Goal: Communication & Community: Share content

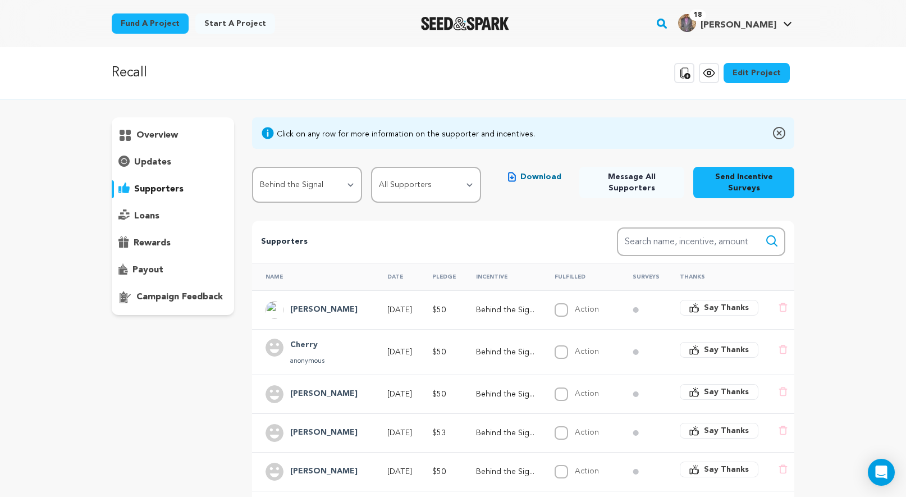
select select "117077"
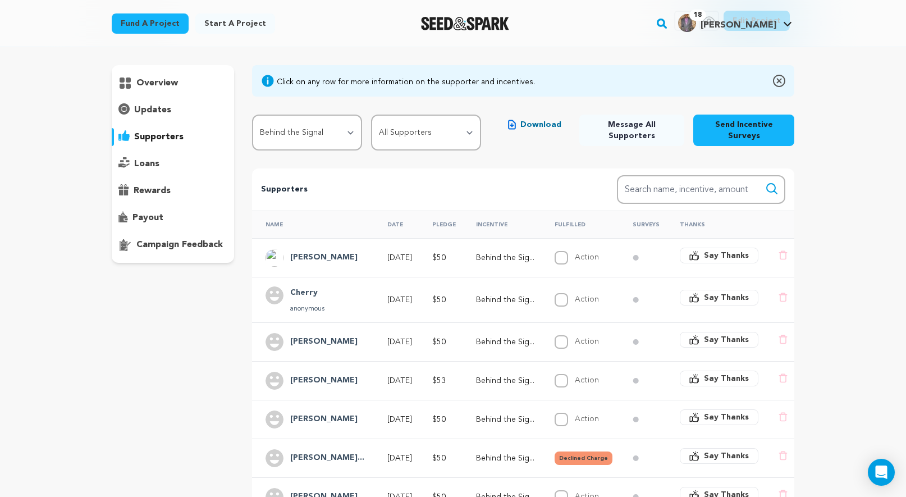
click at [633, 125] on span "Message All Supporters" at bounding box center [631, 130] width 87 height 22
select select "117077"
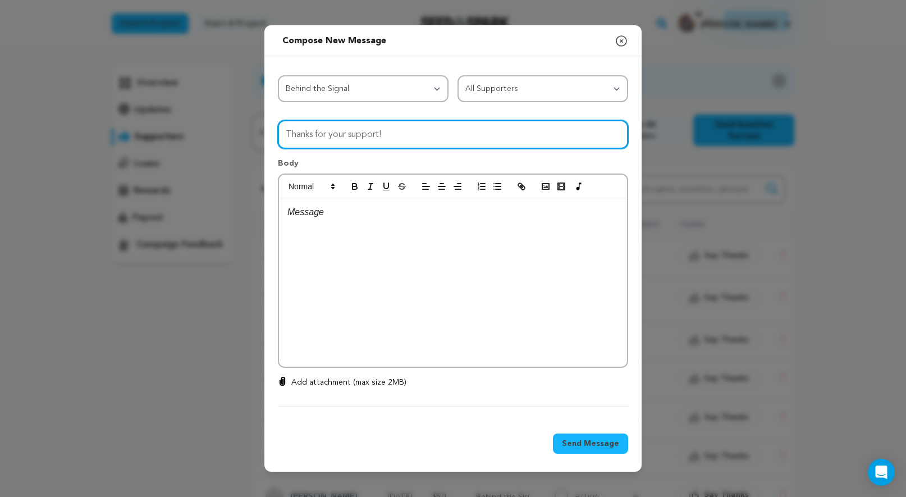
click at [416, 140] on input "Thanks for your support!" at bounding box center [453, 134] width 350 height 29
type input "T"
type input "🎉Your RECALL perks are here!"
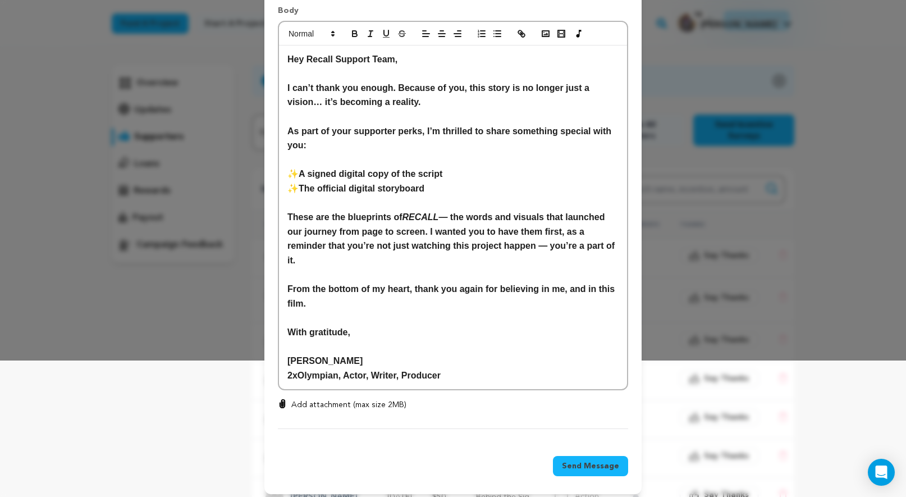
scroll to position [136, 0]
click at [327, 400] on p "Add attachment (max size 2MB)" at bounding box center [348, 405] width 115 height 11
click at [283, 399] on input "Add attachment (max size 2MB)" at bounding box center [282, 399] width 1 height 1
click at [310, 400] on p "Add attachment (max size 2MB)" at bounding box center [348, 405] width 115 height 11
click at [283, 399] on input "Add attachment (max size 2MB)" at bounding box center [282, 399] width 1 height 1
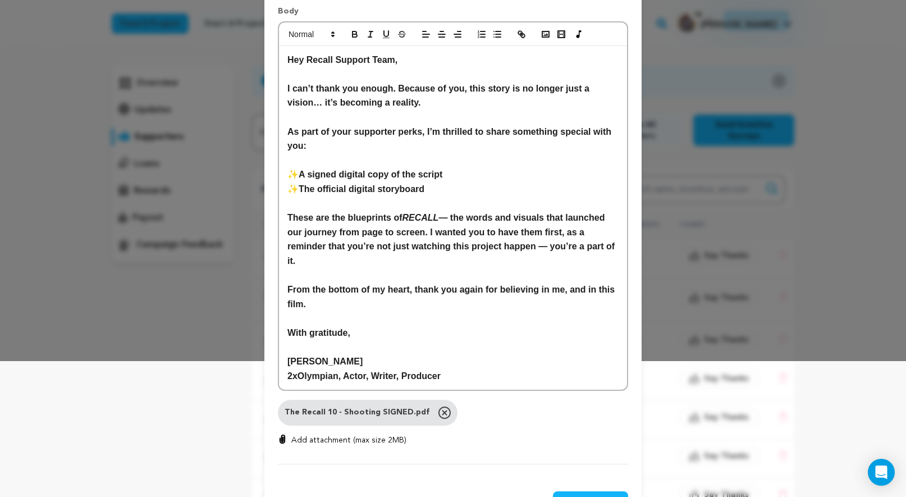
click at [358, 436] on p "Add attachment (max size 2MB)" at bounding box center [348, 440] width 115 height 11
click at [283, 435] on input "Add attachment (max size 2MB)" at bounding box center [282, 434] width 1 height 1
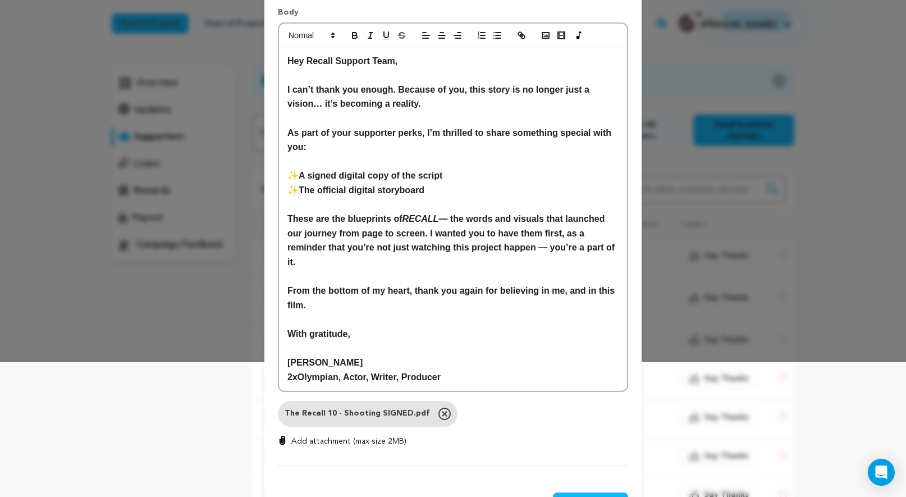
type input "C:\fakepath\RECALL Story Boards - COMPLETE v01.pdf"
click at [351, 436] on p "Add attachment (max size 2MB)" at bounding box center [348, 441] width 115 height 11
click at [283, 435] on input "Add attachment (max size 2MB)" at bounding box center [282, 435] width 1 height 1
click at [439, 409] on icon at bounding box center [445, 415] width 12 height 12
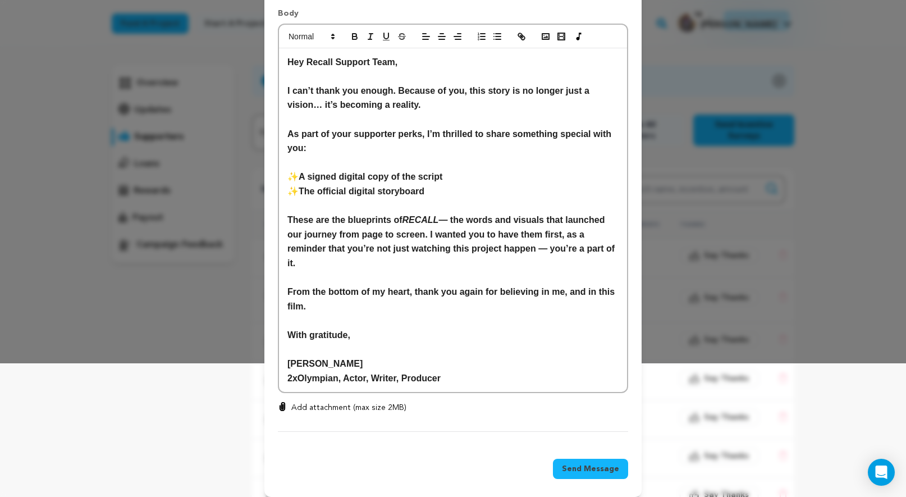
click at [320, 402] on p "Add attachment (max size 2MB)" at bounding box center [348, 407] width 115 height 11
click at [283, 401] on input "Add attachment (max size 2MB)" at bounding box center [282, 401] width 1 height 1
click at [332, 403] on p "Add attachment (max size 2MB)" at bounding box center [348, 408] width 115 height 11
click at [283, 402] on input "Add attachment (max size 2MB)" at bounding box center [282, 402] width 1 height 1
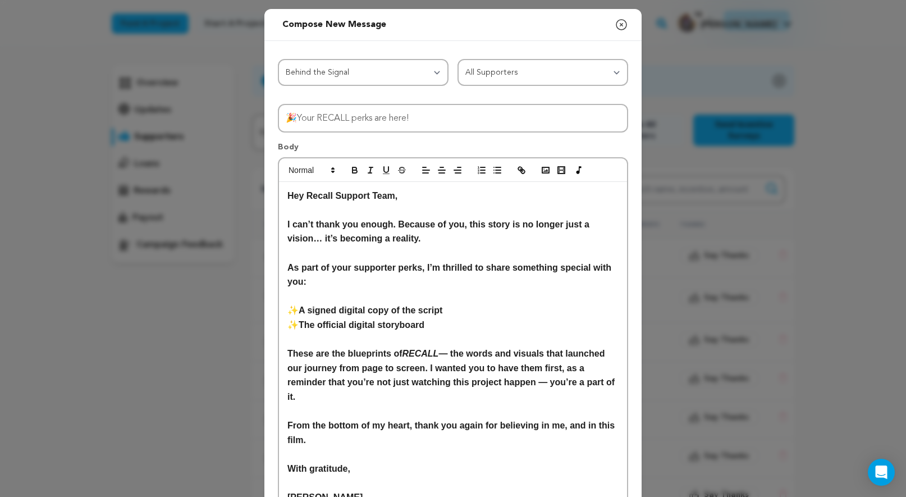
scroll to position [0, 0]
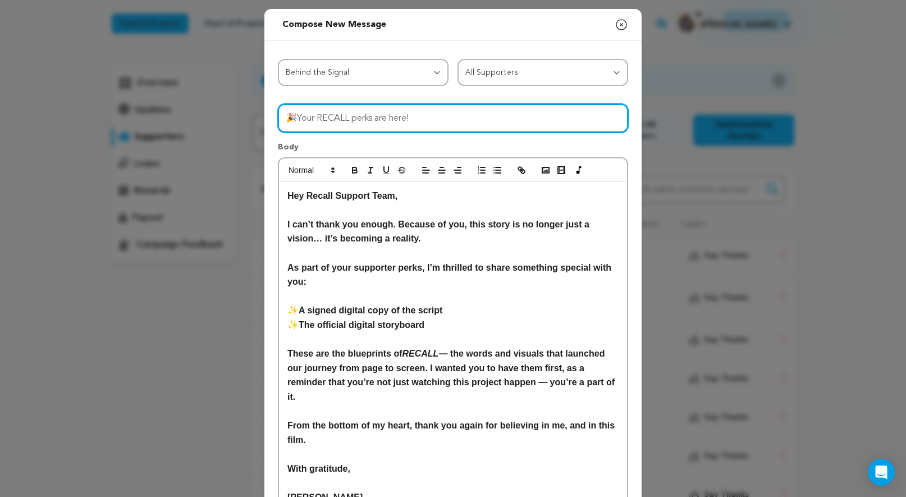
click at [383, 113] on input "🎉Your RECALL perks are here!" at bounding box center [453, 118] width 350 height 29
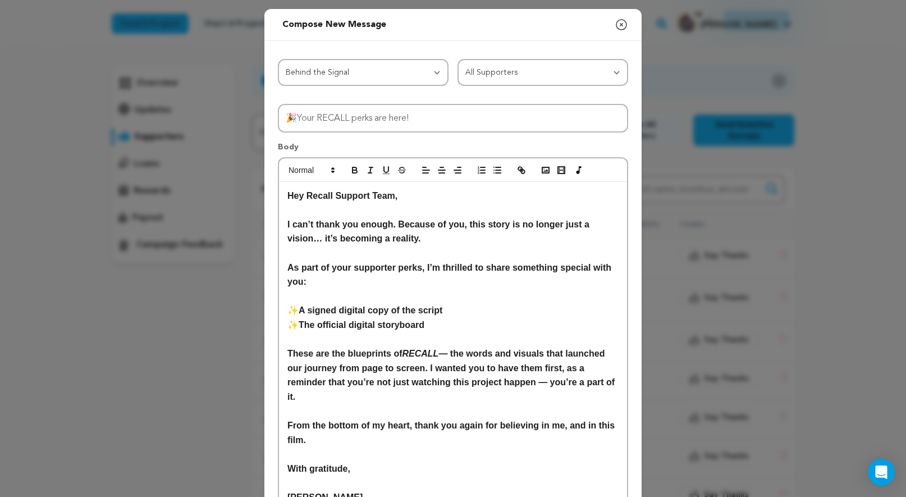
click at [620, 29] on icon "button" at bounding box center [621, 24] width 13 height 13
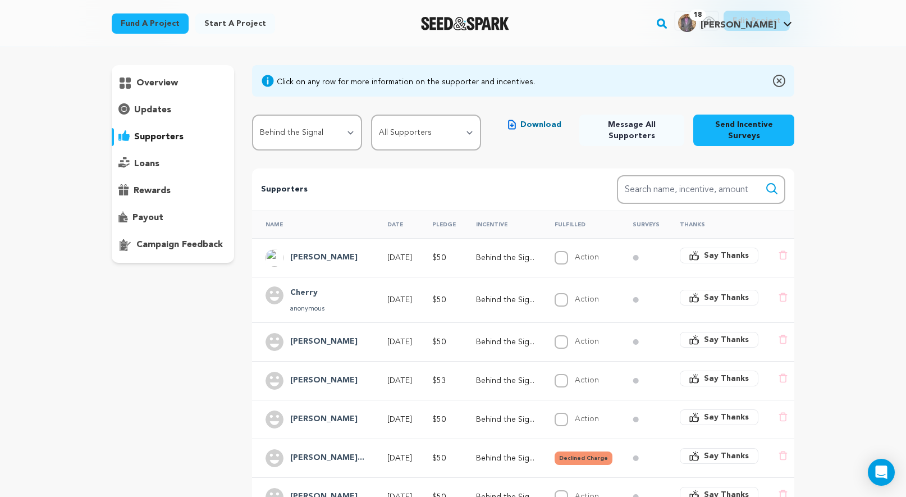
click at [616, 131] on span "Message All Supporters" at bounding box center [631, 130] width 87 height 22
select select "117077"
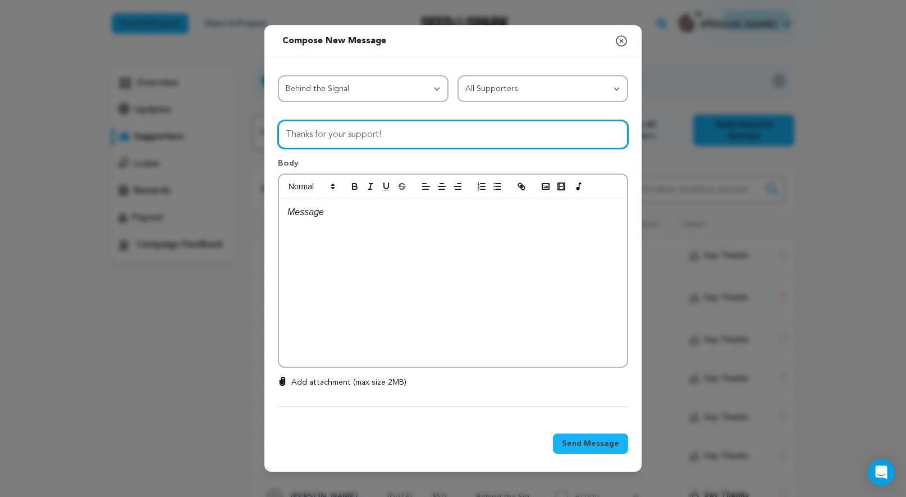
drag, startPoint x: 527, startPoint y: 137, endPoint x: 364, endPoint y: 296, distance: 227.5
click at [444, 136] on input "Thanks for your support!" at bounding box center [453, 134] width 350 height 29
paste input "🎉Your RECALL perks are here"
type input "🎉Your RECALL perks are here!"
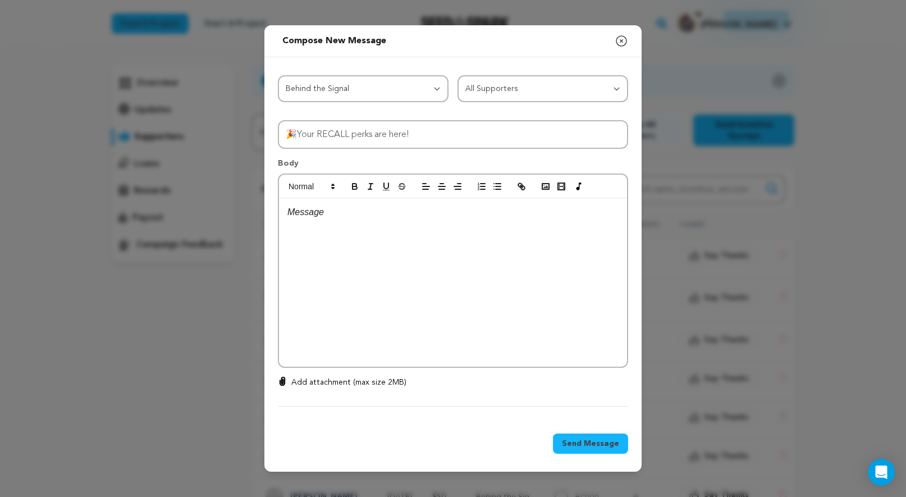
click at [336, 379] on p "Add attachment (max size 2MB)" at bounding box center [348, 382] width 115 height 11
click at [283, 377] on input "Add attachment (max size 2MB)" at bounding box center [282, 376] width 1 height 1
type input "C:\fakepath\RECALL Story Boards - COMPLETE v01.pdf"
click at [623, 42] on icon "button" at bounding box center [621, 41] width 10 height 10
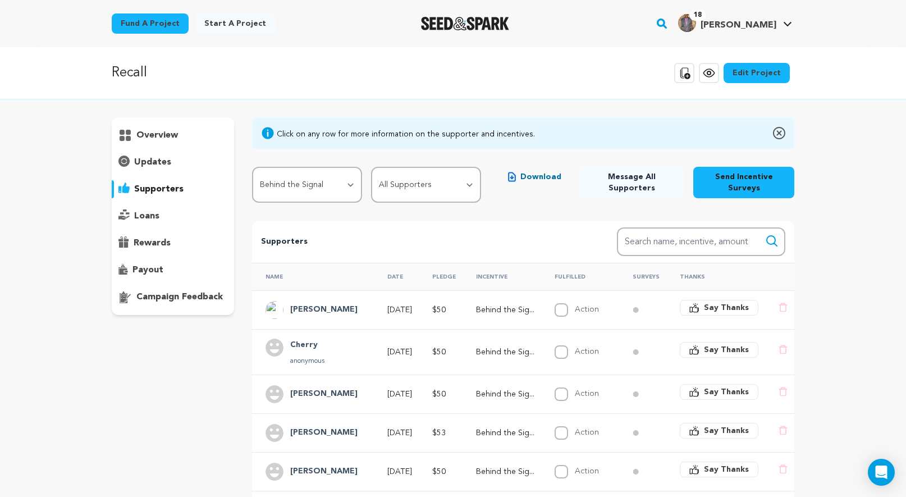
click at [621, 181] on span "Message All Supporters" at bounding box center [631, 182] width 87 height 22
select select "117077"
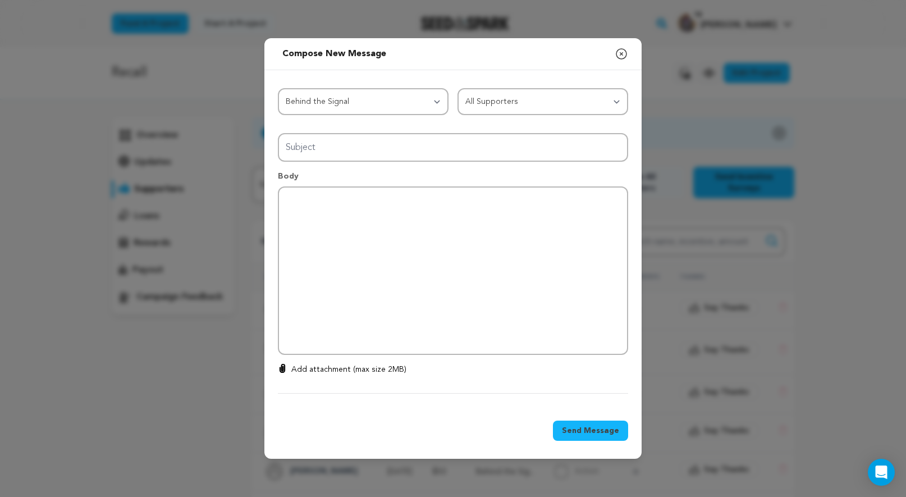
type input "Thanks for your support!"
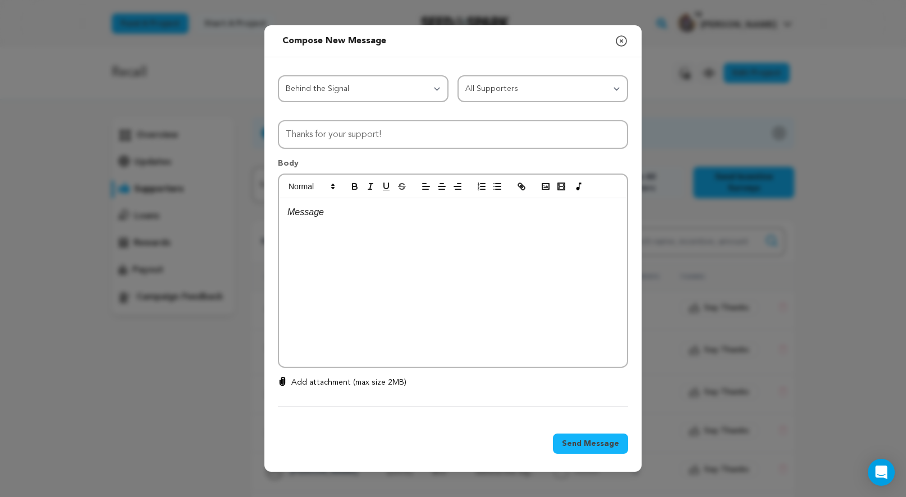
click at [349, 381] on p "Add attachment (max size 2MB)" at bounding box center [348, 382] width 115 height 11
click at [283, 377] on input "Add attachment (max size 2MB)" at bounding box center [282, 376] width 1 height 1
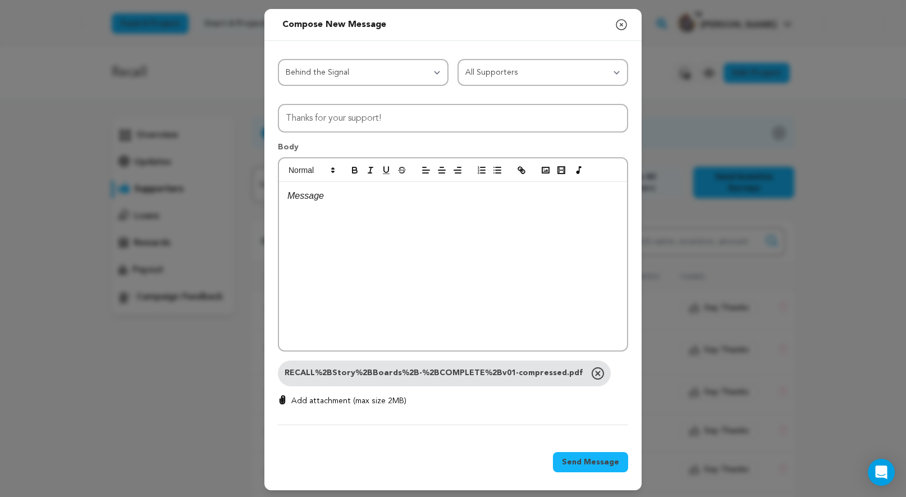
click at [330, 396] on p "Add attachment (max size 2MB)" at bounding box center [348, 400] width 115 height 11
click at [283, 395] on input "Add attachment (max size 2MB)" at bounding box center [282, 395] width 1 height 1
type input "C:\fakepath\The Recall 10 - Shooting SIGNED.pdf"
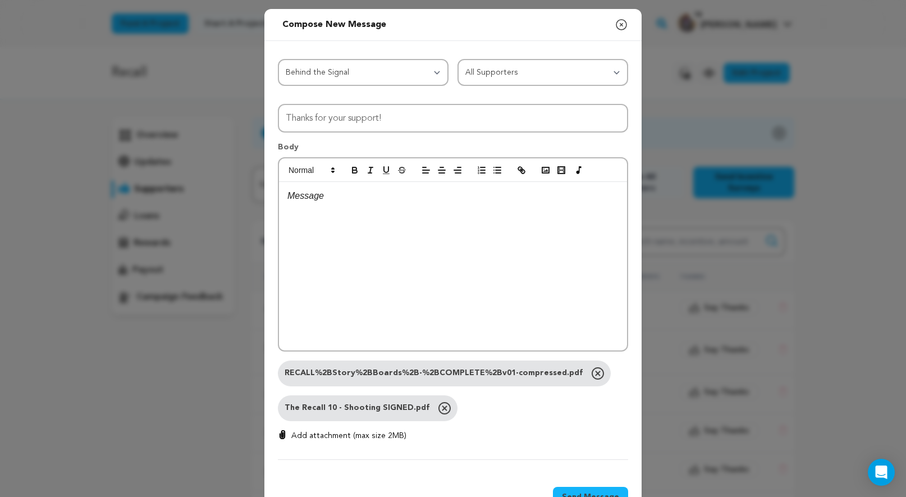
click at [309, 102] on div "All Incentives Signal Booster Digital Glyph Transmission Behind the Signal Hidd…" at bounding box center [453, 259] width 350 height 401
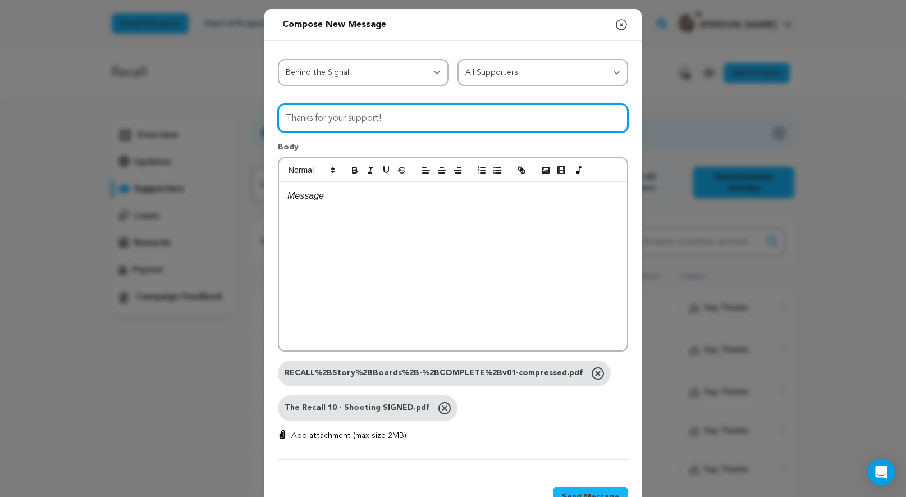
click at [308, 115] on input "Thanks for your support!" at bounding box center [453, 118] width 350 height 29
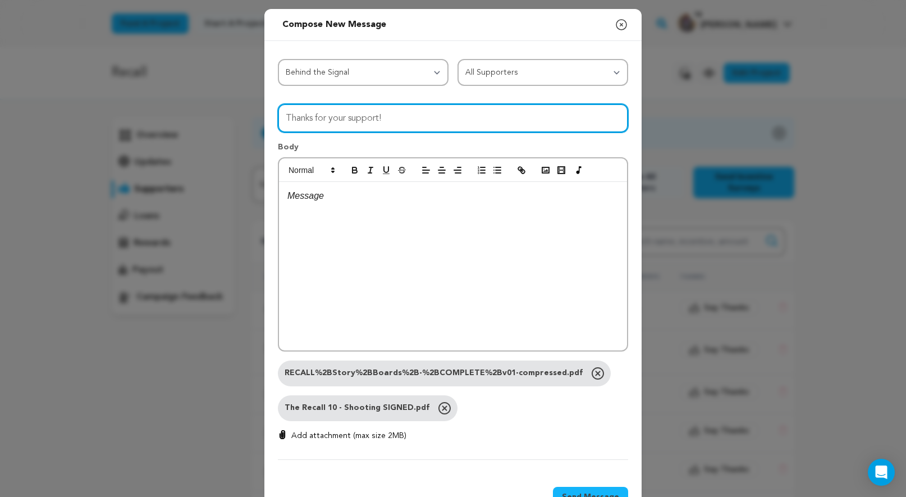
scroll to position [1, 0]
paste input "Hey Recall Support Team, I can’t thank you enough. Because of you, this story i…"
type input "Hey Recall Support Team, I can’t thank you enough. Because of you, this story i…"
type input "🎉Your RECALL perks are here!"
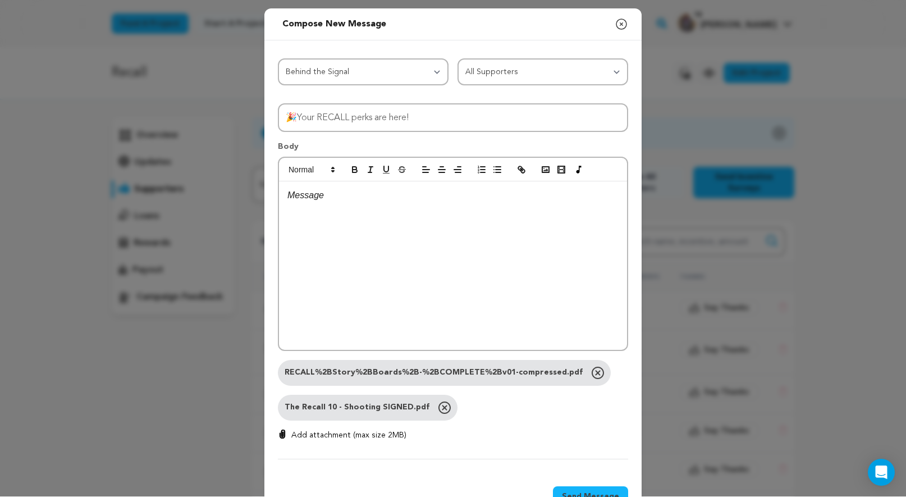
click at [460, 250] on div at bounding box center [453, 265] width 348 height 168
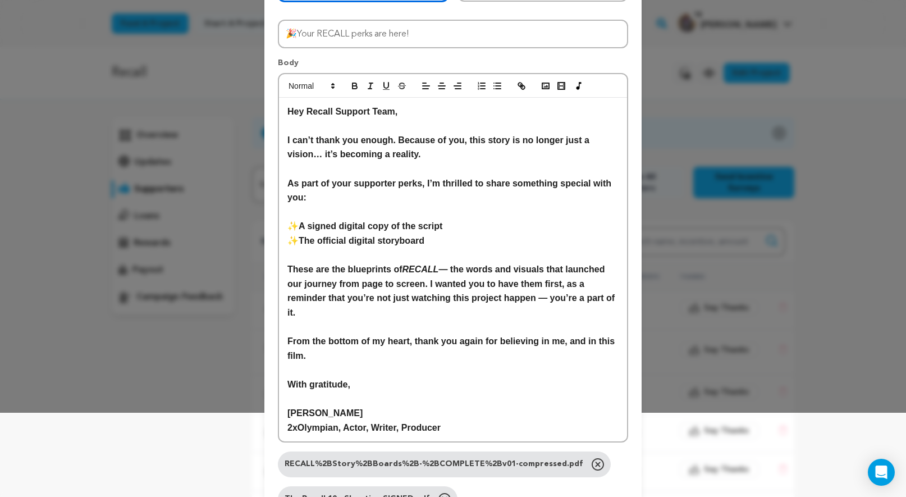
scroll to position [84, 0]
click at [467, 427] on p "2xOlympian, Actor, Writer, Producer" at bounding box center [452, 428] width 331 height 15
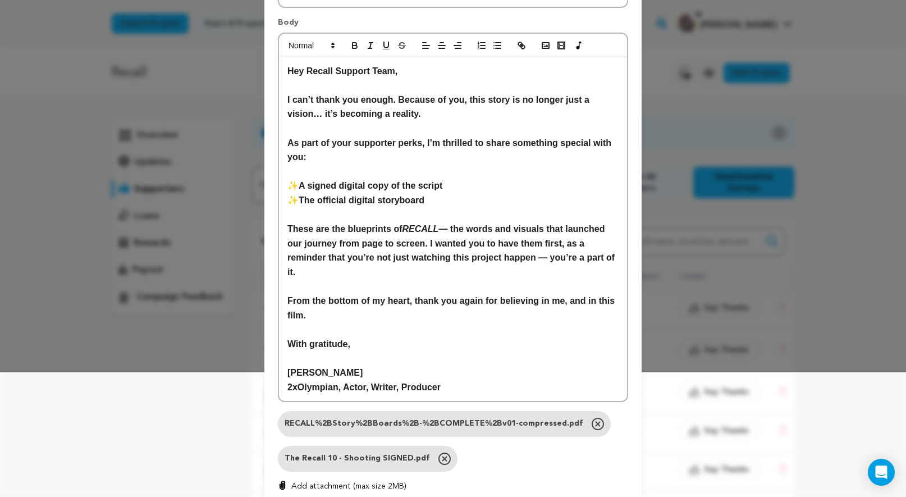
scroll to position [136, 0]
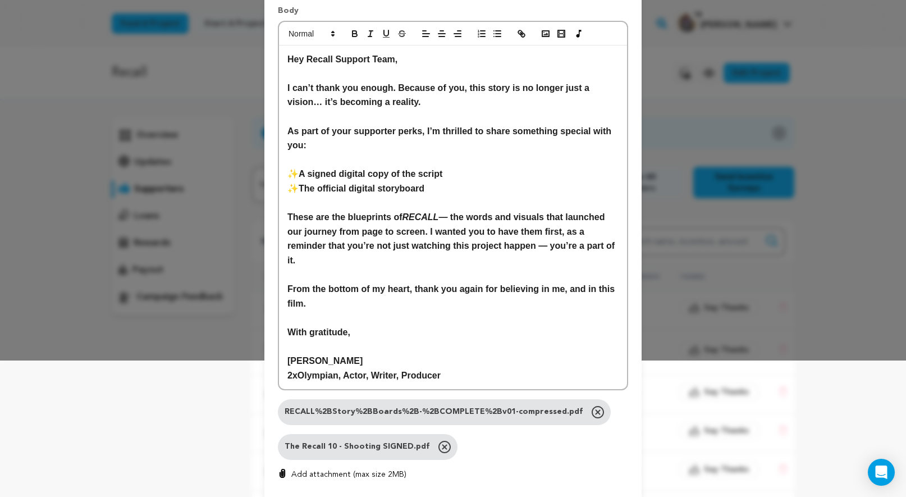
click at [453, 213] on strong "These are the blueprints of RECALL — the words and visuals that launched our jo…" at bounding box center [452, 238] width 330 height 53
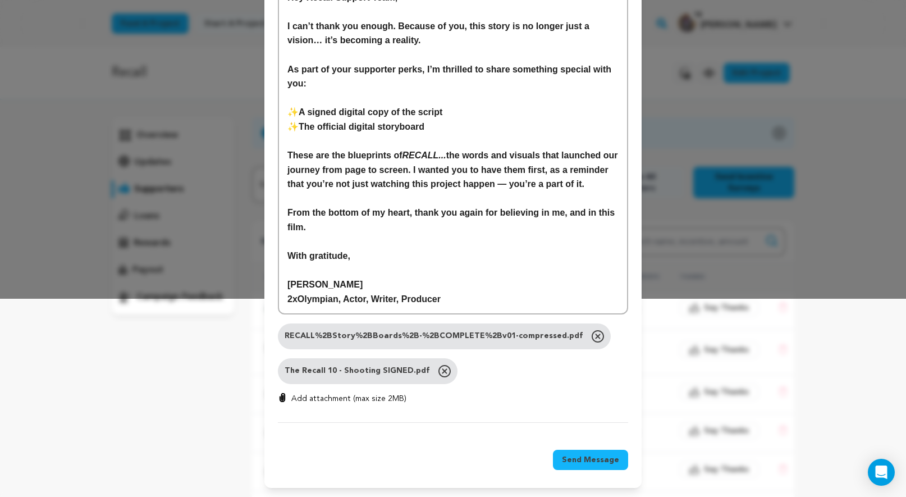
scroll to position [205, 0]
click at [588, 458] on span "Send Message" at bounding box center [590, 459] width 57 height 11
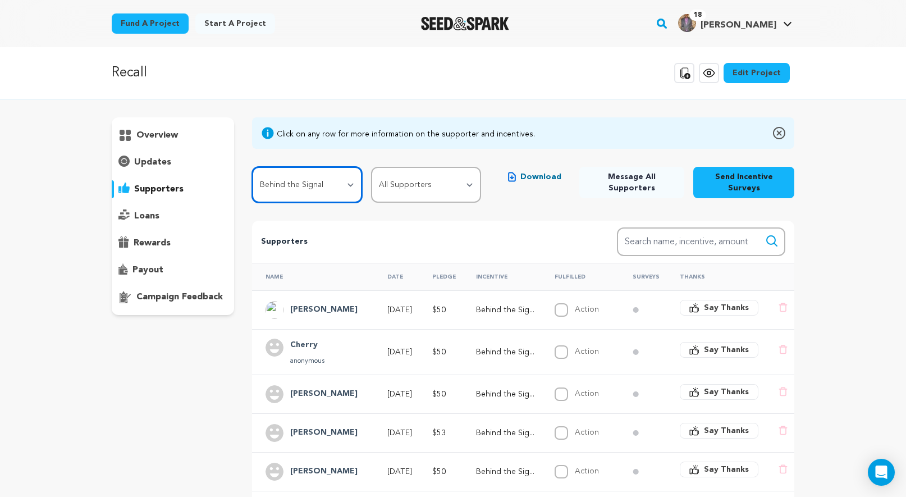
select select "117078"
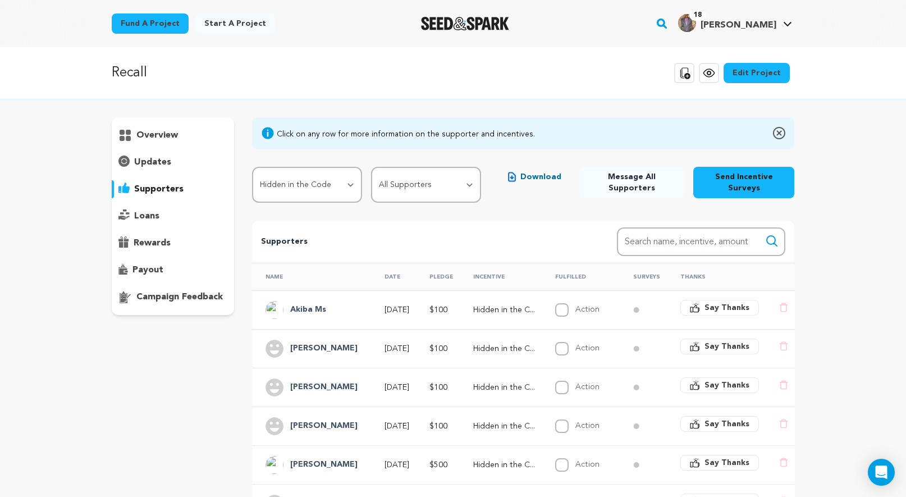
click at [623, 179] on span "Message All Supporters" at bounding box center [631, 182] width 87 height 22
select select "117078"
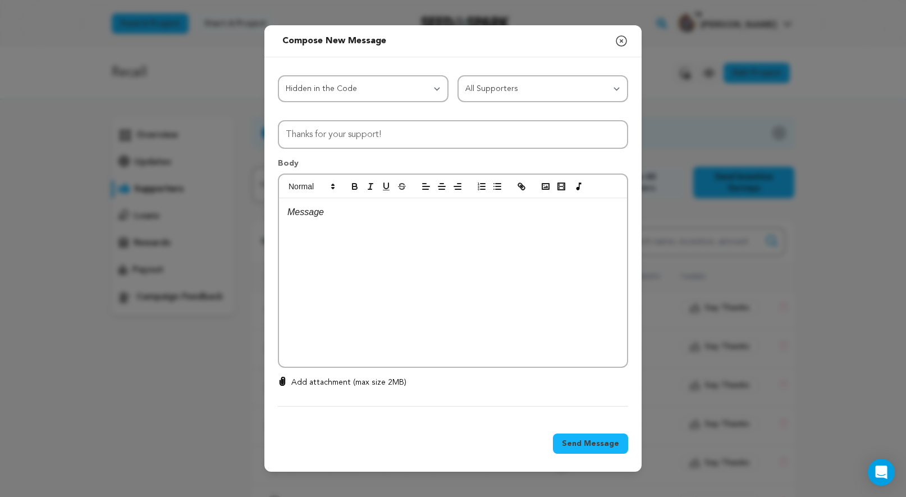
click at [344, 382] on p "Add attachment (max size 2MB)" at bounding box center [348, 382] width 115 height 11
click at [283, 377] on input "Add attachment (max size 2MB)" at bounding box center [282, 376] width 1 height 1
type input "C:\fakepath\RECALL%2BStory%2BBoards%2B-%2BCOMPLETE%2Bv01-compressed.pdf"
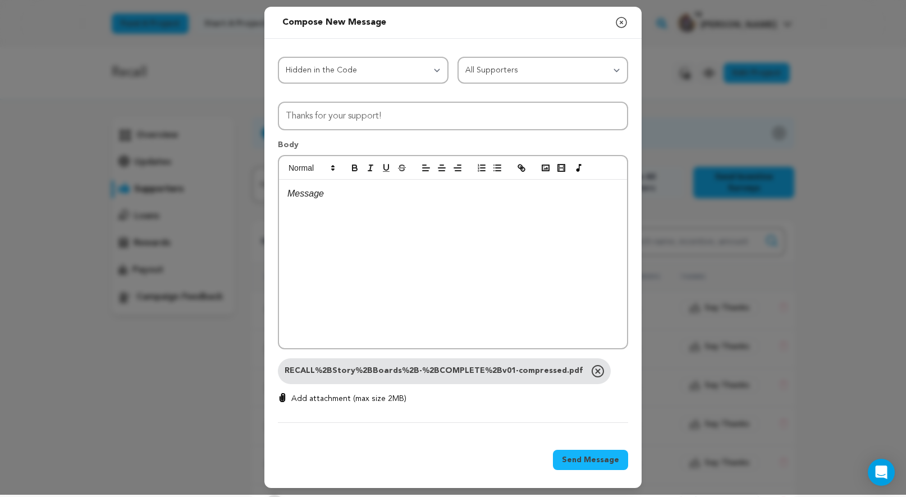
scroll to position [3, 0]
click at [316, 391] on div "RECALL%2BStory%2BBoards%2B-%2BCOMPLETE%2Bv01-compressed.pdf Remove 0 % 0 % Add …" at bounding box center [453, 381] width 350 height 46
click at [312, 396] on p "Add attachment (max size 2MB)" at bounding box center [348, 398] width 115 height 11
click at [283, 393] on input "Add attachment (max size 2MB)" at bounding box center [282, 392] width 1 height 1
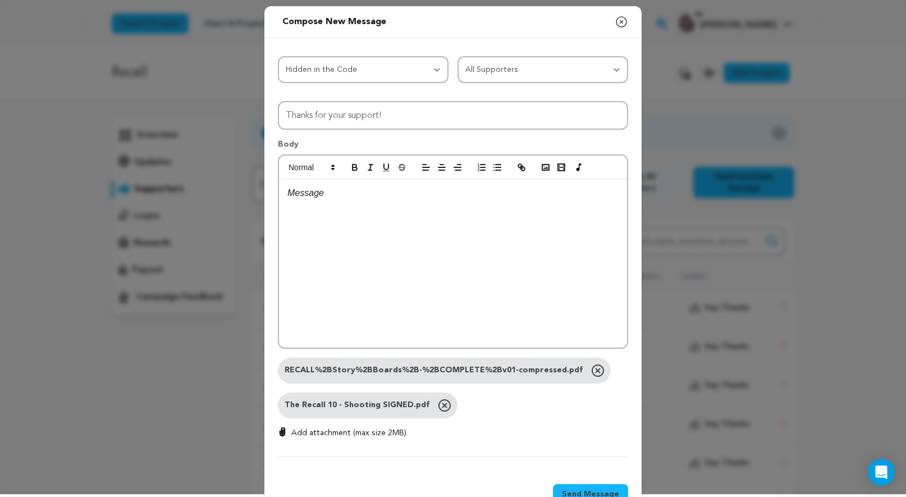
click at [317, 241] on div at bounding box center [453, 263] width 348 height 168
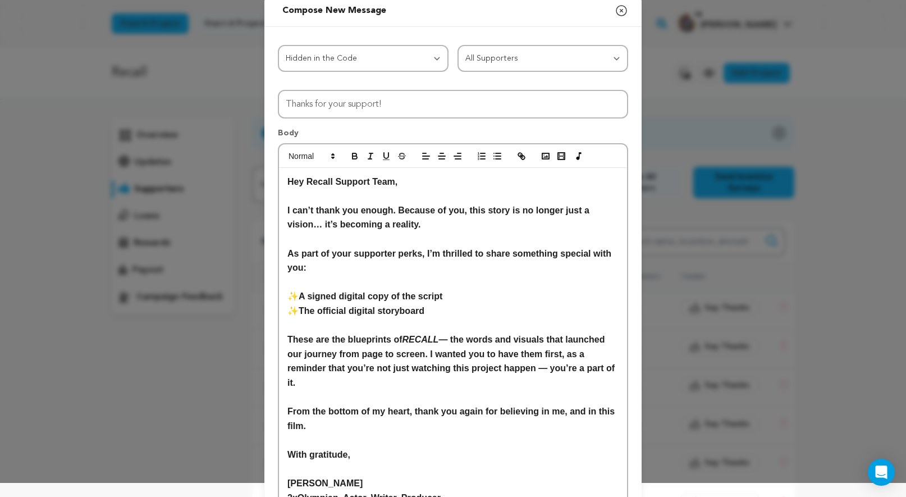
scroll to position [11, 0]
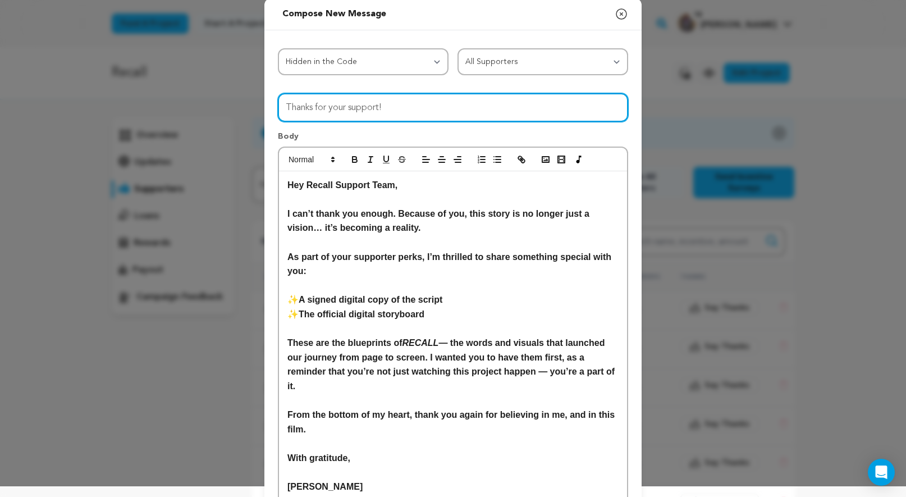
click at [342, 111] on input "Thanks for your support!" at bounding box center [453, 107] width 350 height 29
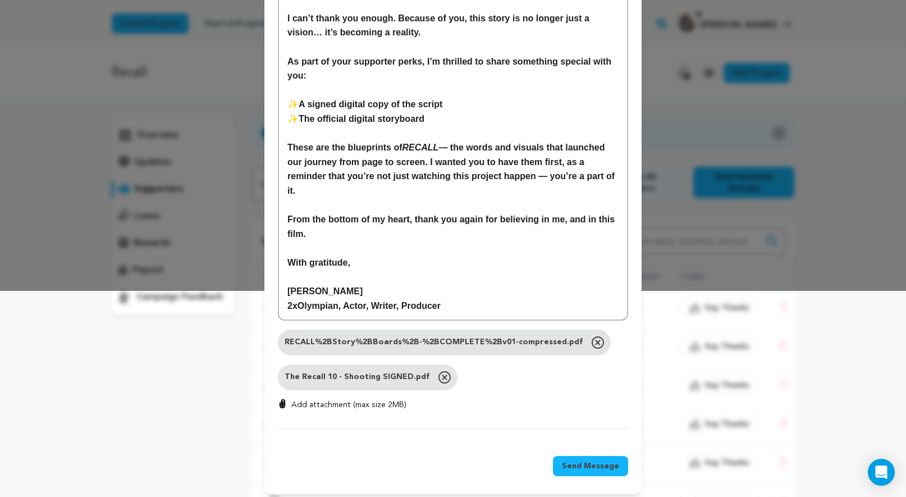
scroll to position [205, 0]
type input "🎉Your RECALL perks are here!"
click at [591, 461] on span "Send Message" at bounding box center [590, 466] width 57 height 11
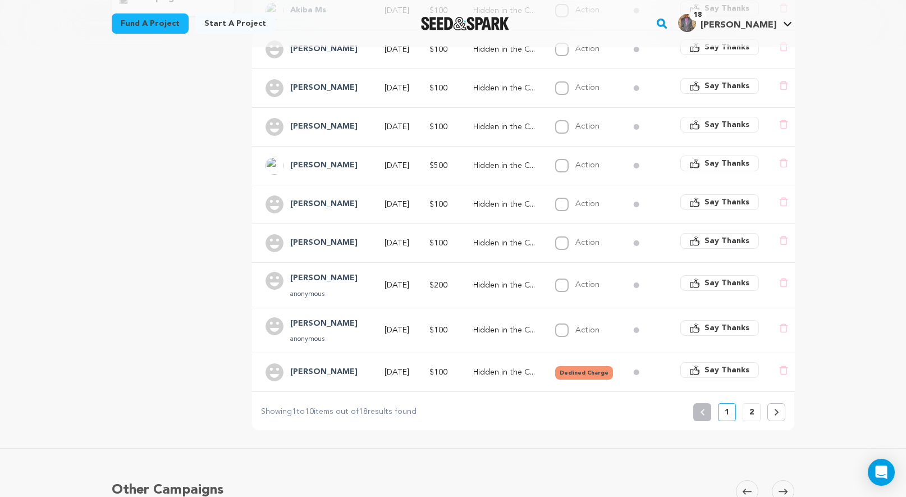
scroll to position [298, 0]
click at [780, 412] on button at bounding box center [777, 411] width 18 height 18
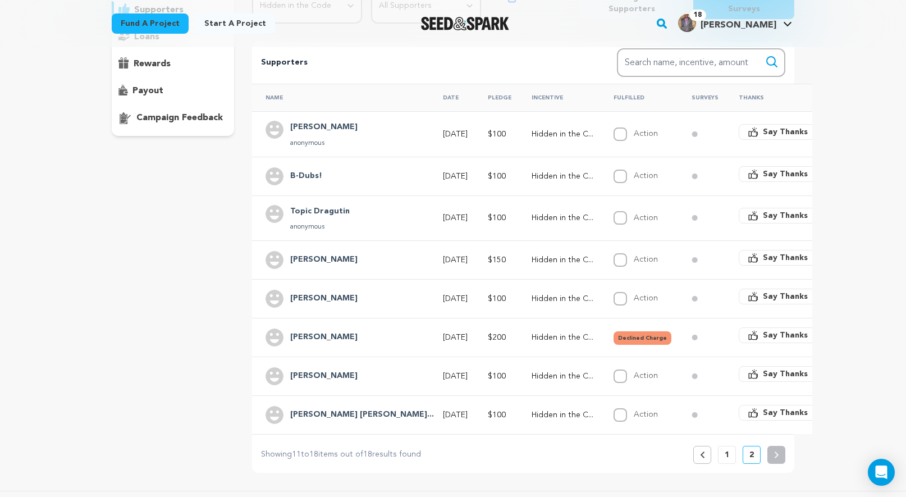
scroll to position [176, 0]
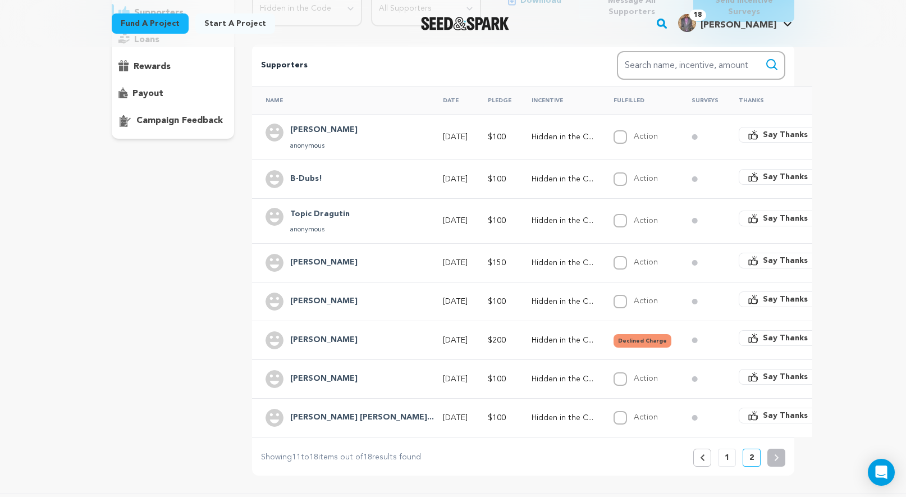
click at [700, 458] on icon at bounding box center [702, 457] width 5 height 7
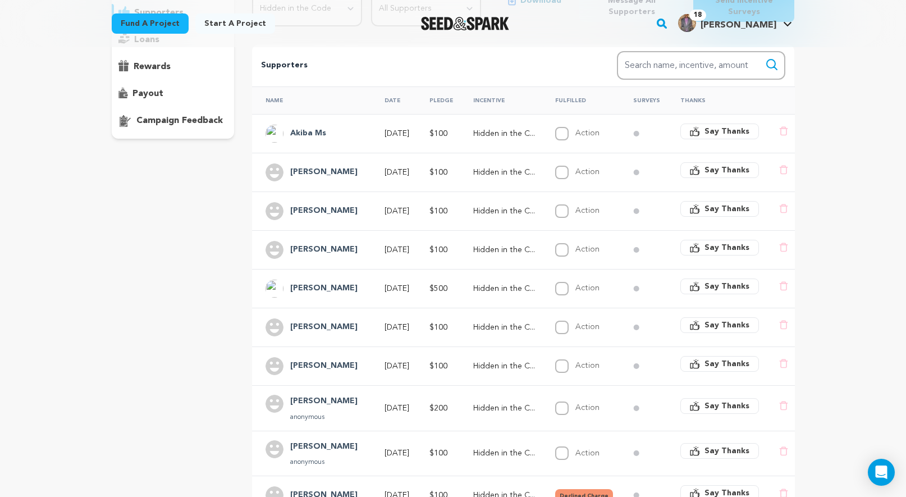
scroll to position [0, 0]
